Goal: Obtain resource: Download file/media

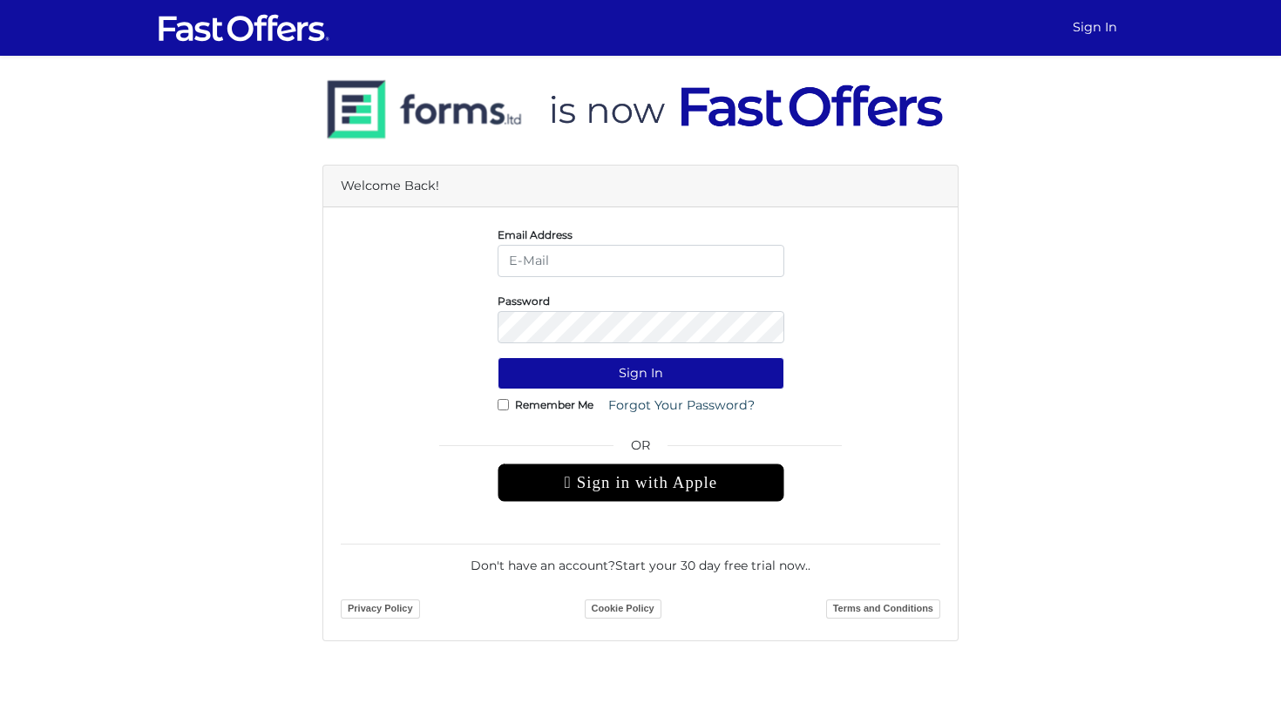
click at [666, 477] on div " Sign in with Apple" at bounding box center [641, 483] width 287 height 38
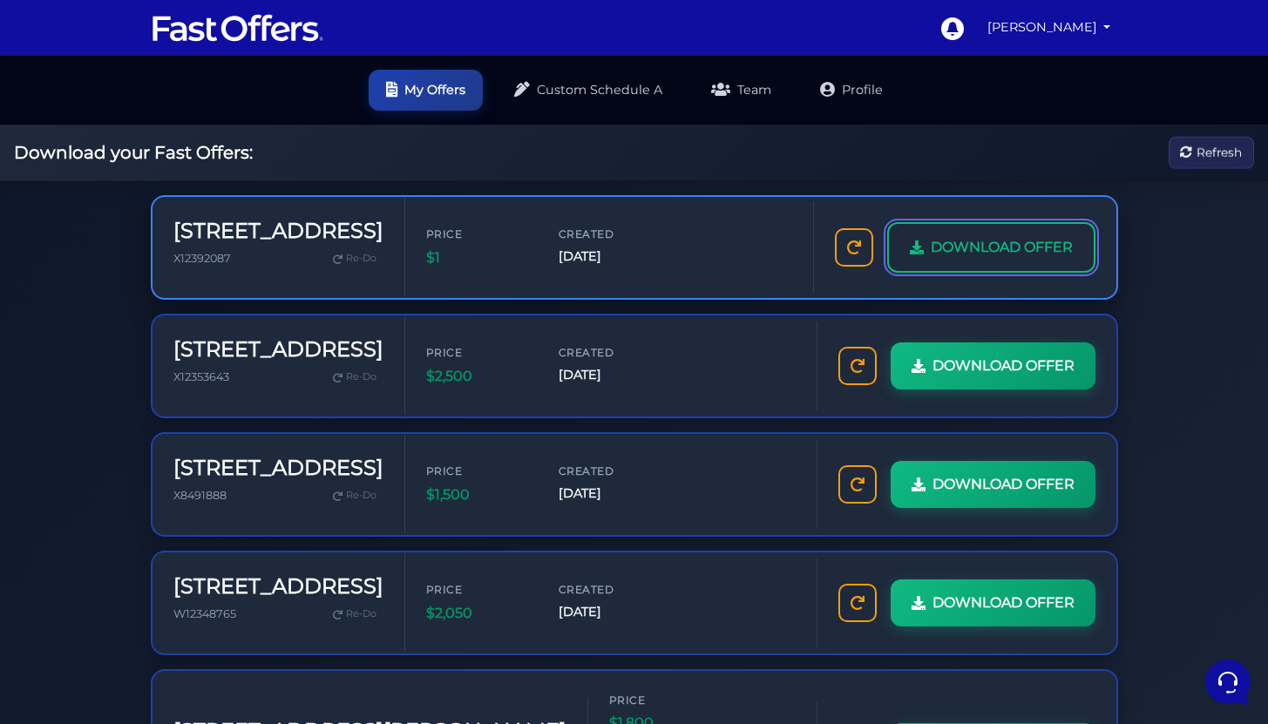
click at [909, 260] on link "DOWNLOAD OFFER" at bounding box center [991, 247] width 208 height 51
